Goal: Use online tool/utility

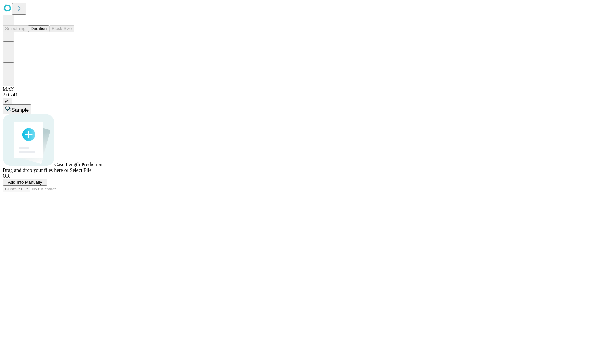
click at [47, 32] on button "Duration" at bounding box center [38, 28] width 21 height 7
click at [42, 185] on span "Add Info Manually" at bounding box center [25, 182] width 34 height 5
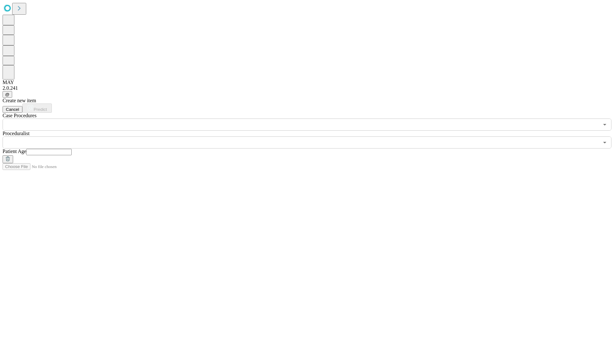
click at [72, 149] on input "text" at bounding box center [48, 152] width 45 height 6
type input "**"
click at [312, 137] on input "text" at bounding box center [301, 143] width 597 height 12
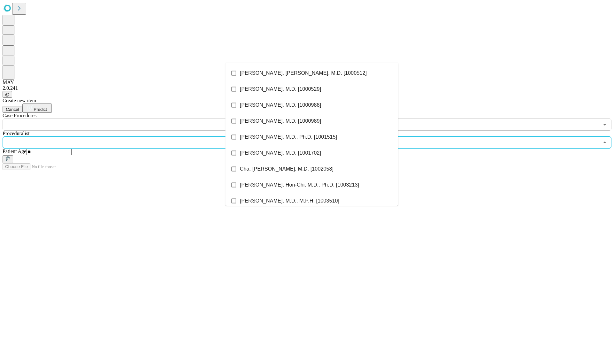
click at [312, 73] on li "[PERSON_NAME], [PERSON_NAME], M.D. [1000512]" at bounding box center [311, 73] width 173 height 16
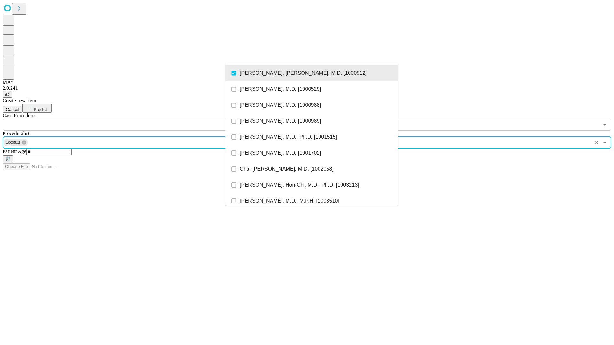
click at [134, 119] on input "text" at bounding box center [301, 125] width 597 height 12
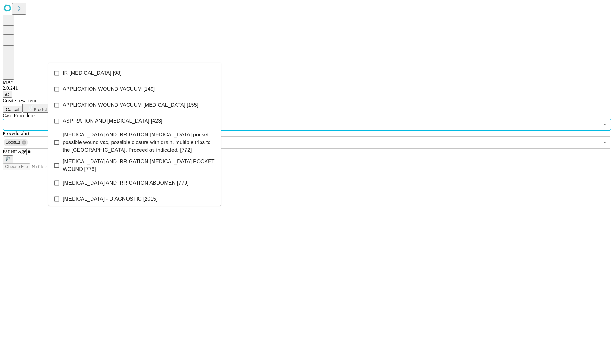
click at [135, 73] on li "IR [MEDICAL_DATA] [98]" at bounding box center [134, 73] width 173 height 16
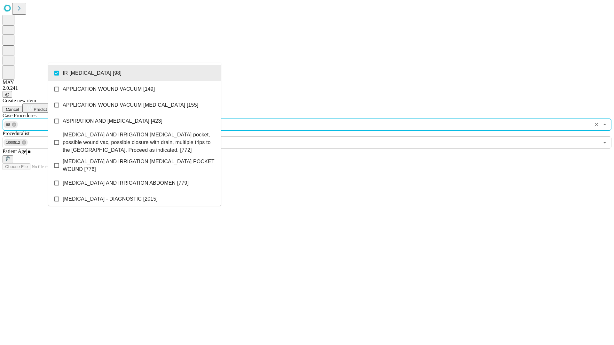
click at [47, 107] on span "Predict" at bounding box center [40, 109] width 13 height 5
